Goal: Task Accomplishment & Management: Manage account settings

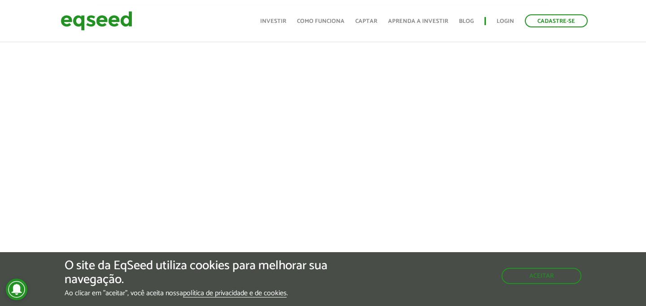
scroll to position [370, 0]
click at [544, 276] on button "Aceitar" at bounding box center [542, 275] width 78 height 14
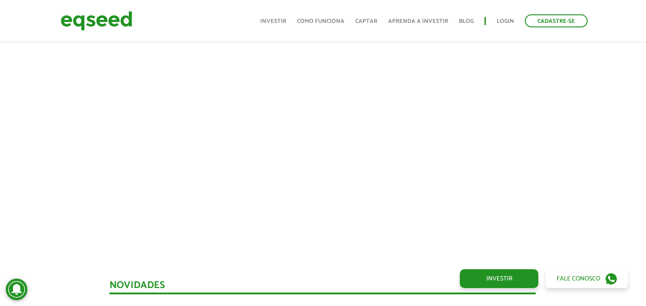
scroll to position [429, 0]
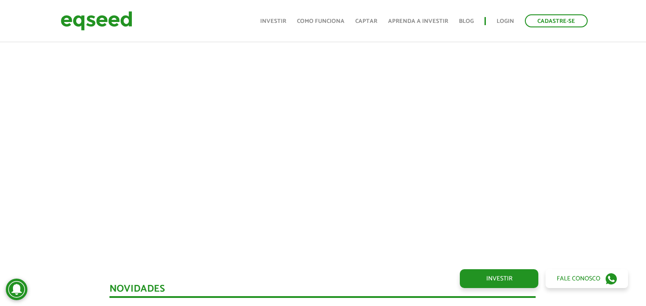
click at [609, 146] on div at bounding box center [323, 95] width 646 height 306
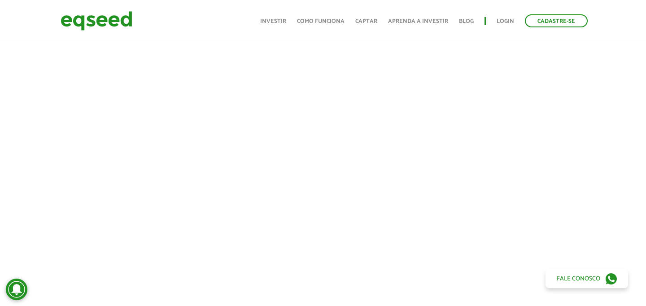
scroll to position [361, 0]
click at [503, 20] on link "Login" at bounding box center [504, 21] width 17 height 6
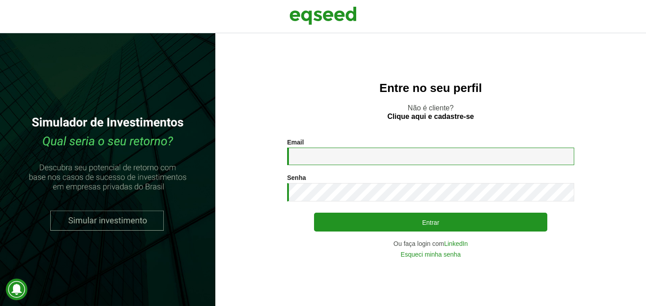
click at [327, 159] on input "Email *" at bounding box center [430, 156] width 287 height 17
type input "**********"
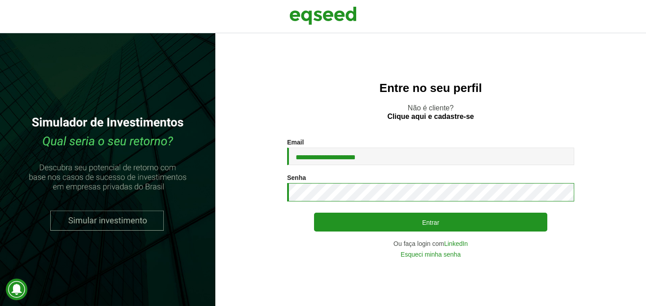
click at [314, 213] on button "Entrar" at bounding box center [430, 222] width 233 height 19
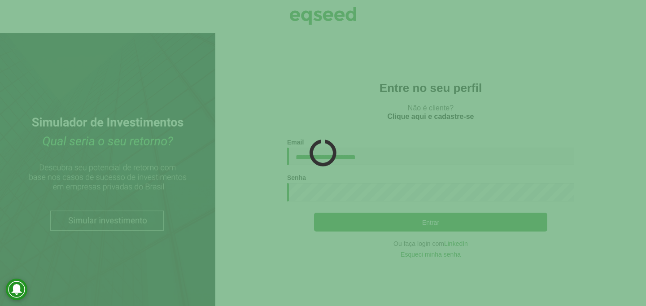
click at [439, 185] on div at bounding box center [323, 153] width 646 height 306
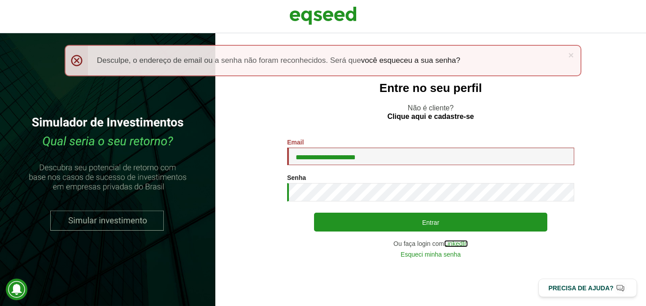
click at [453, 244] on link "LinkedIn" at bounding box center [456, 243] width 24 height 6
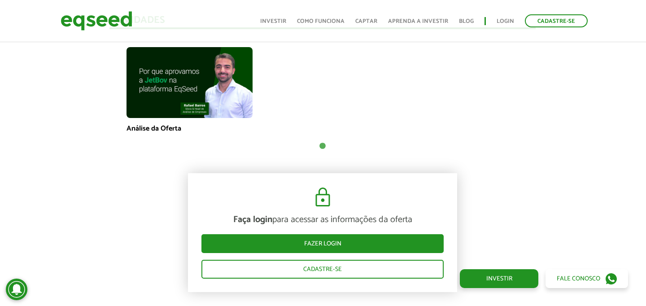
scroll to position [701, 0]
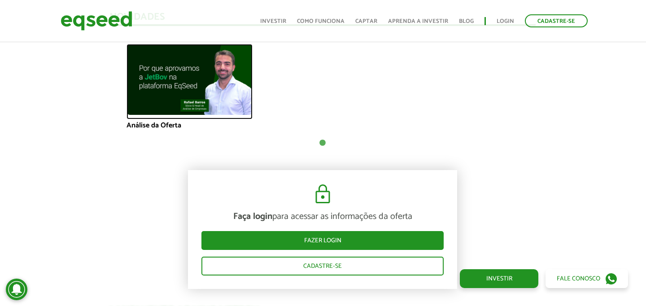
click at [192, 75] on img at bounding box center [189, 79] width 126 height 71
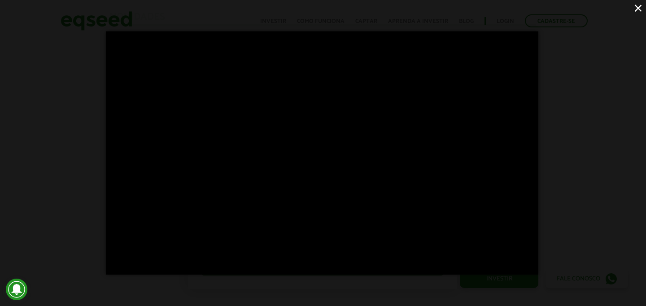
click at [66, 149] on div "×" at bounding box center [323, 153] width 646 height 306
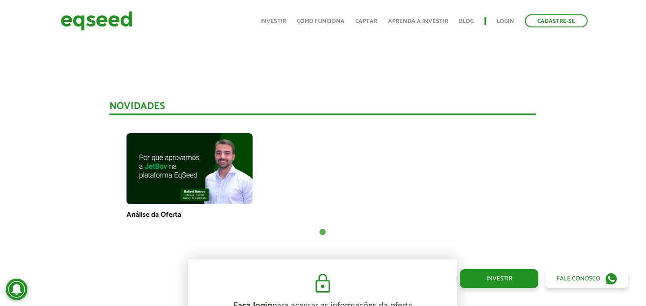
scroll to position [627, 0]
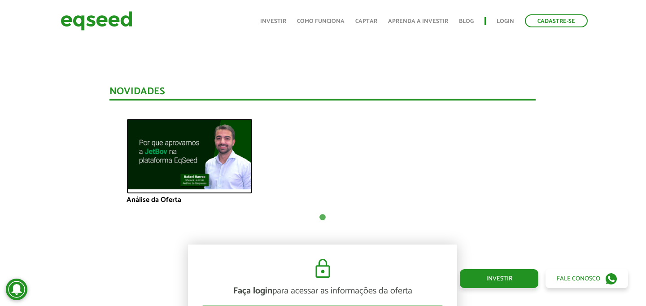
click at [180, 139] on img at bounding box center [189, 153] width 126 height 71
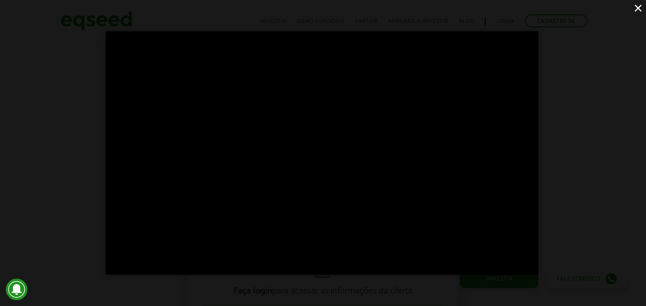
click at [638, 8] on button "×" at bounding box center [638, 8] width 16 height 16
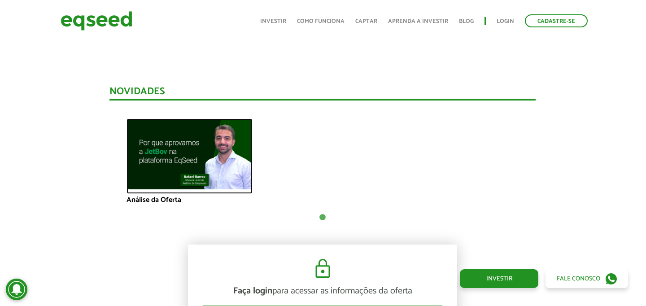
click at [173, 159] on img at bounding box center [189, 153] width 126 height 71
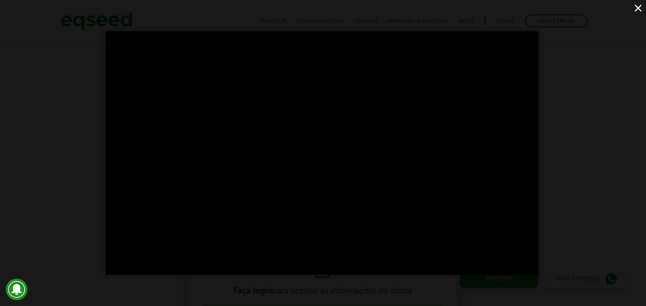
click at [66, 104] on div "×" at bounding box center [323, 153] width 646 height 306
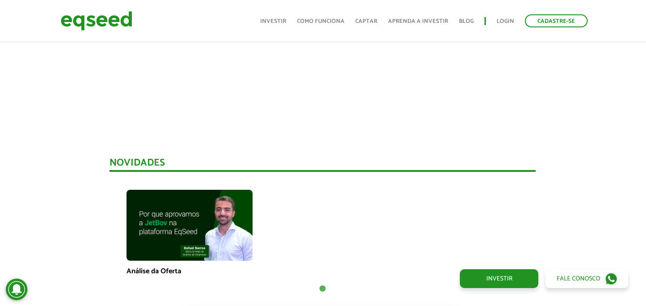
scroll to position [553, 0]
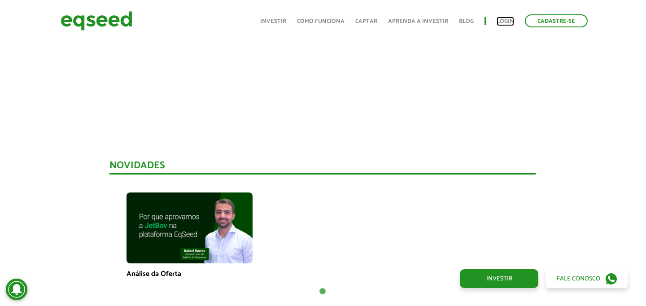
click at [498, 22] on link "Login" at bounding box center [504, 21] width 17 height 6
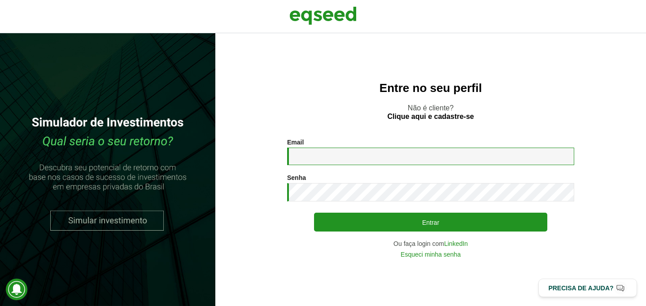
click at [343, 157] on input "Email *" at bounding box center [430, 156] width 287 height 17
type input "**********"
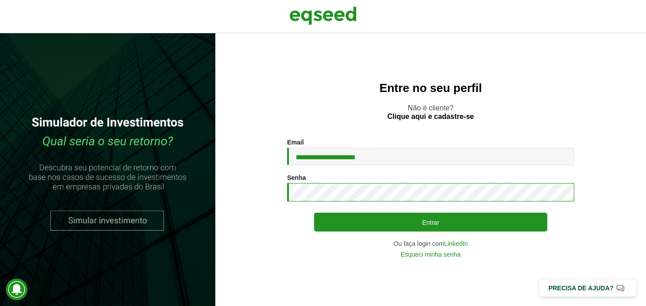
click at [314, 213] on button "Entrar" at bounding box center [430, 222] width 233 height 19
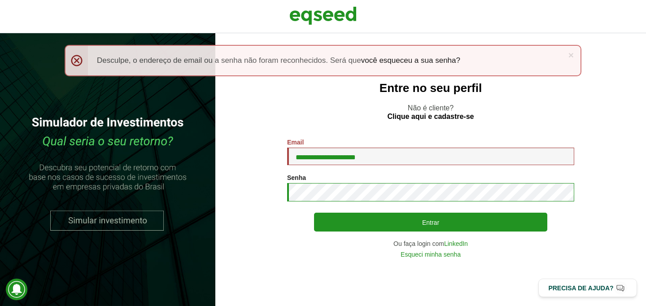
click at [314, 213] on button "Entrar" at bounding box center [430, 222] width 233 height 19
click at [419, 253] on link "Esqueci minha senha" at bounding box center [431, 254] width 60 height 6
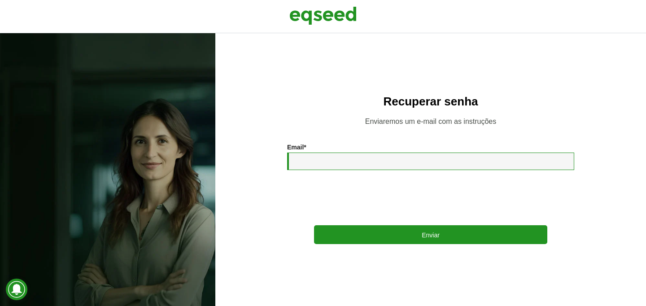
click at [352, 162] on input "Email *" at bounding box center [430, 160] width 287 height 17
type input "**********"
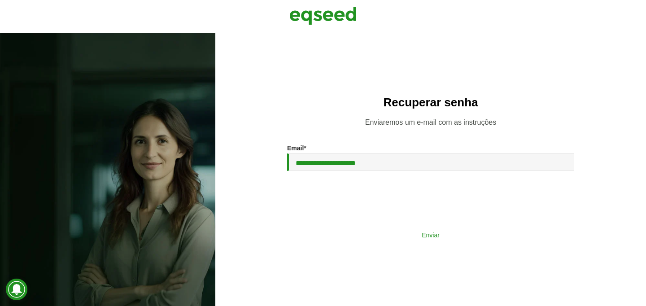
click at [362, 229] on button "Enviar" at bounding box center [430, 234] width 233 height 17
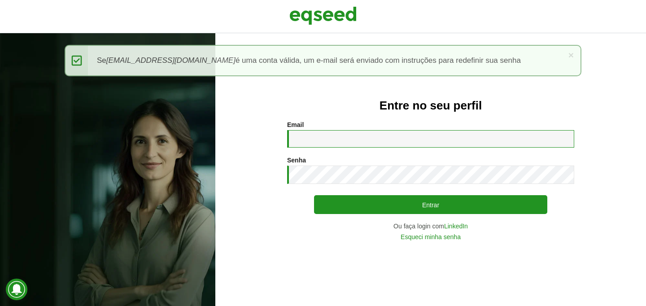
click at [301, 138] on input "Email *" at bounding box center [430, 138] width 287 height 17
type input "**********"
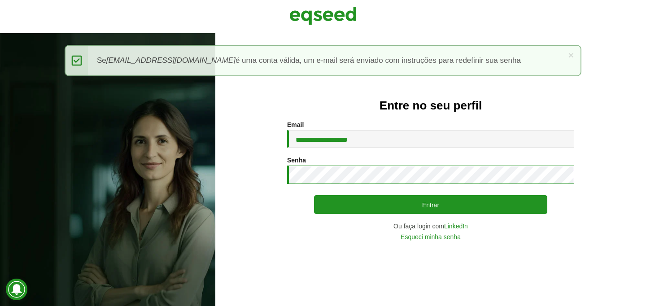
click at [314, 195] on button "Entrar" at bounding box center [430, 204] width 233 height 19
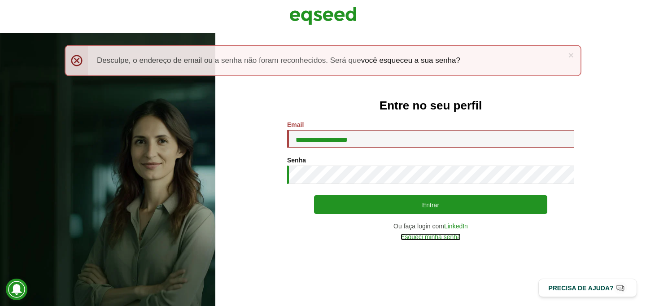
click at [430, 238] on link "Esqueci minha senha" at bounding box center [431, 237] width 60 height 6
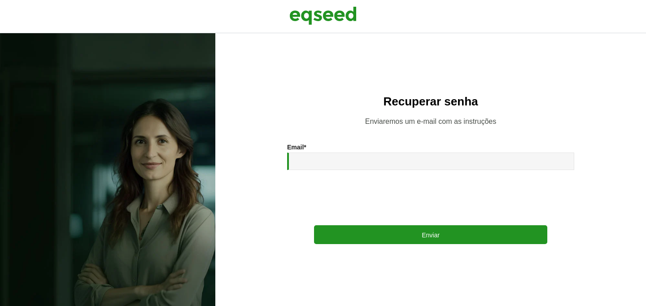
click at [340, 176] on div "Email * Enviar" at bounding box center [430, 194] width 287 height 100
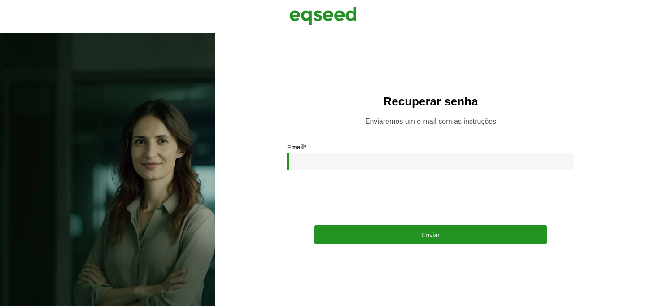
click at [332, 160] on input "Email *" at bounding box center [430, 160] width 287 height 17
type input "**********"
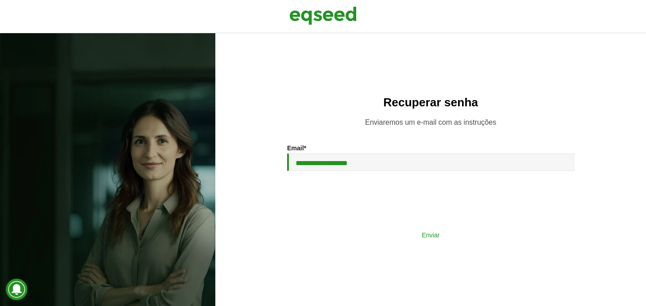
click at [373, 233] on button "Enviar" at bounding box center [430, 234] width 233 height 17
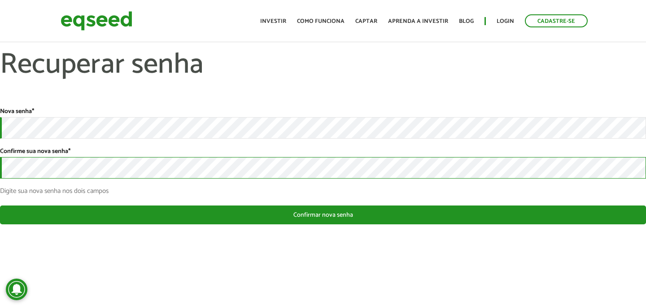
click at [0, 205] on button "Confirmar nova senha" at bounding box center [323, 214] width 646 height 19
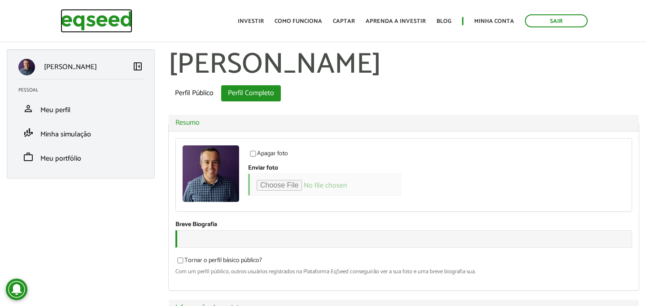
click at [107, 26] on img at bounding box center [97, 21] width 72 height 24
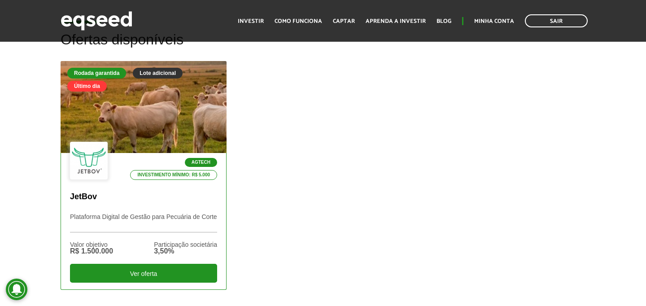
scroll to position [265, 0]
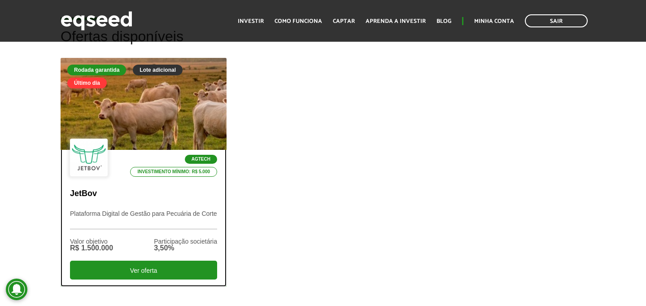
click at [153, 97] on div at bounding box center [143, 104] width 199 height 110
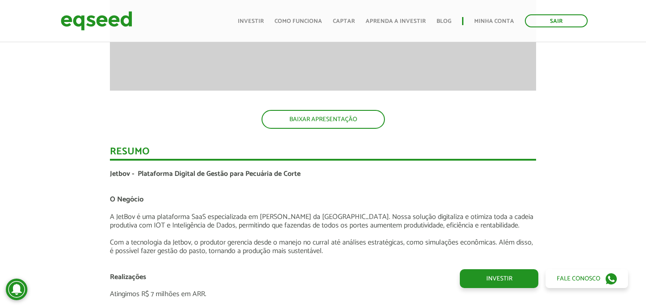
scroll to position [1432, 0]
